Goal: Navigation & Orientation: Find specific page/section

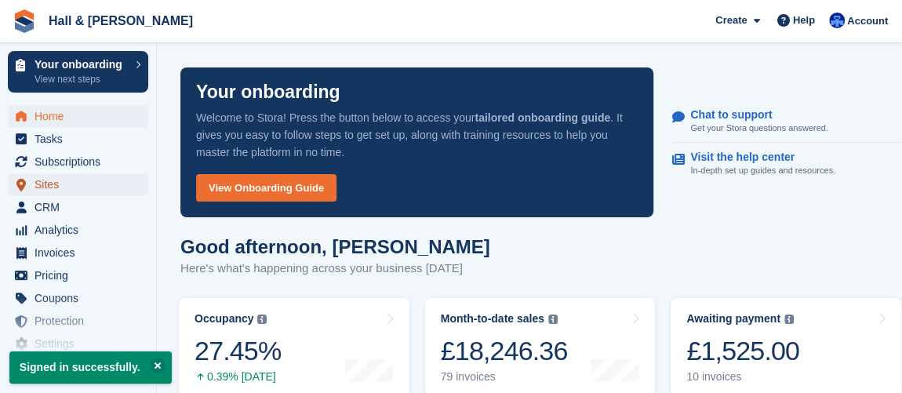
click at [48, 185] on span "Sites" at bounding box center [82, 184] width 94 height 22
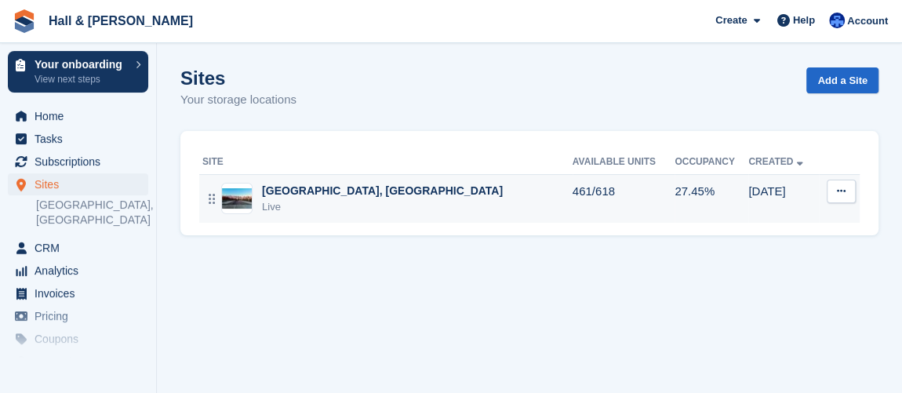
click at [351, 207] on div "Live" at bounding box center [382, 207] width 241 height 16
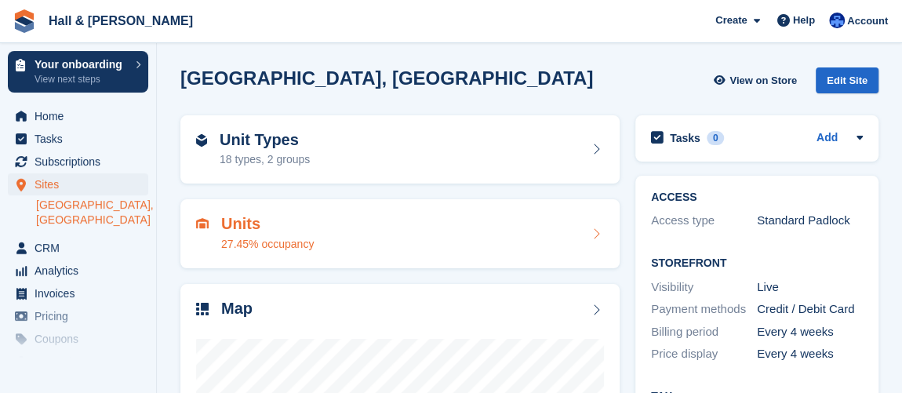
click at [342, 238] on div "Units 27.45% occupancy" at bounding box center [400, 234] width 408 height 38
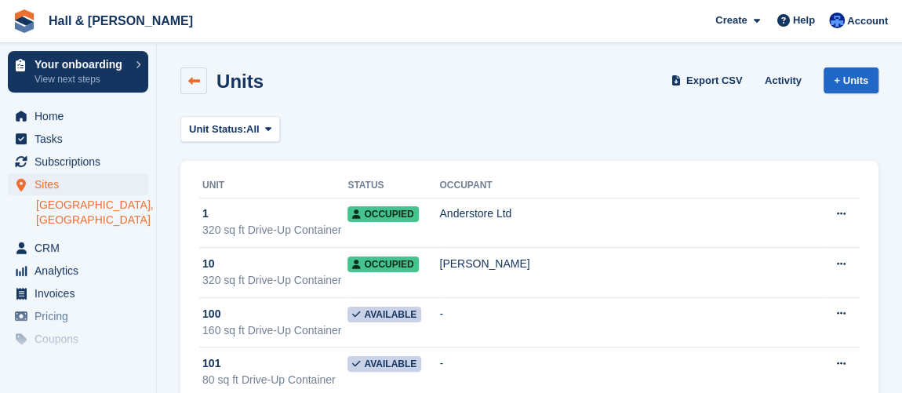
click at [196, 83] on icon at bounding box center [194, 81] width 12 height 12
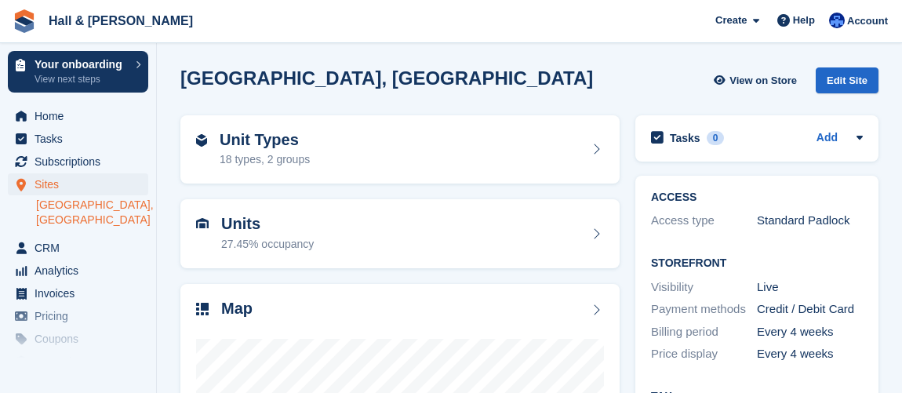
scroll to position [18, 0]
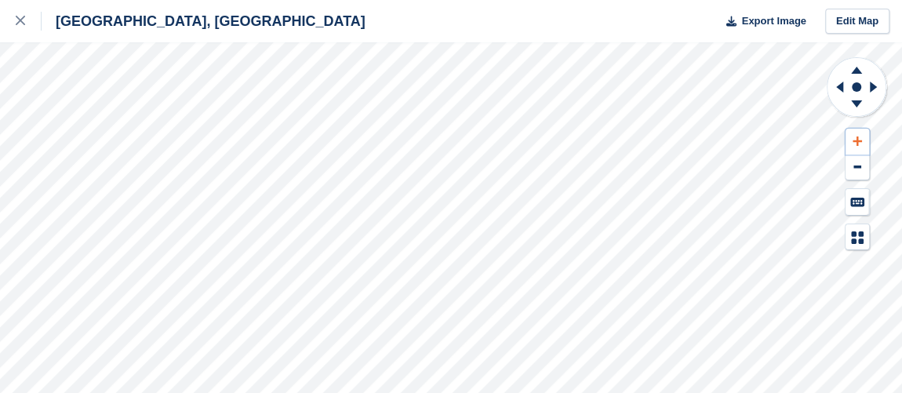
click at [863, 139] on button at bounding box center [857, 142] width 24 height 26
click at [901, 293] on html "[GEOGRAPHIC_DATA], [GEOGRAPHIC_DATA] Export Image Edit Map" at bounding box center [451, 196] width 902 height 393
click at [523, 392] on html "[GEOGRAPHIC_DATA], [GEOGRAPHIC_DATA] Export Image Edit Map" at bounding box center [451, 196] width 902 height 393
click at [546, 39] on div "[GEOGRAPHIC_DATA], [GEOGRAPHIC_DATA] Export Image Edit Map" at bounding box center [451, 196] width 902 height 393
